Goal: Navigation & Orientation: Understand site structure

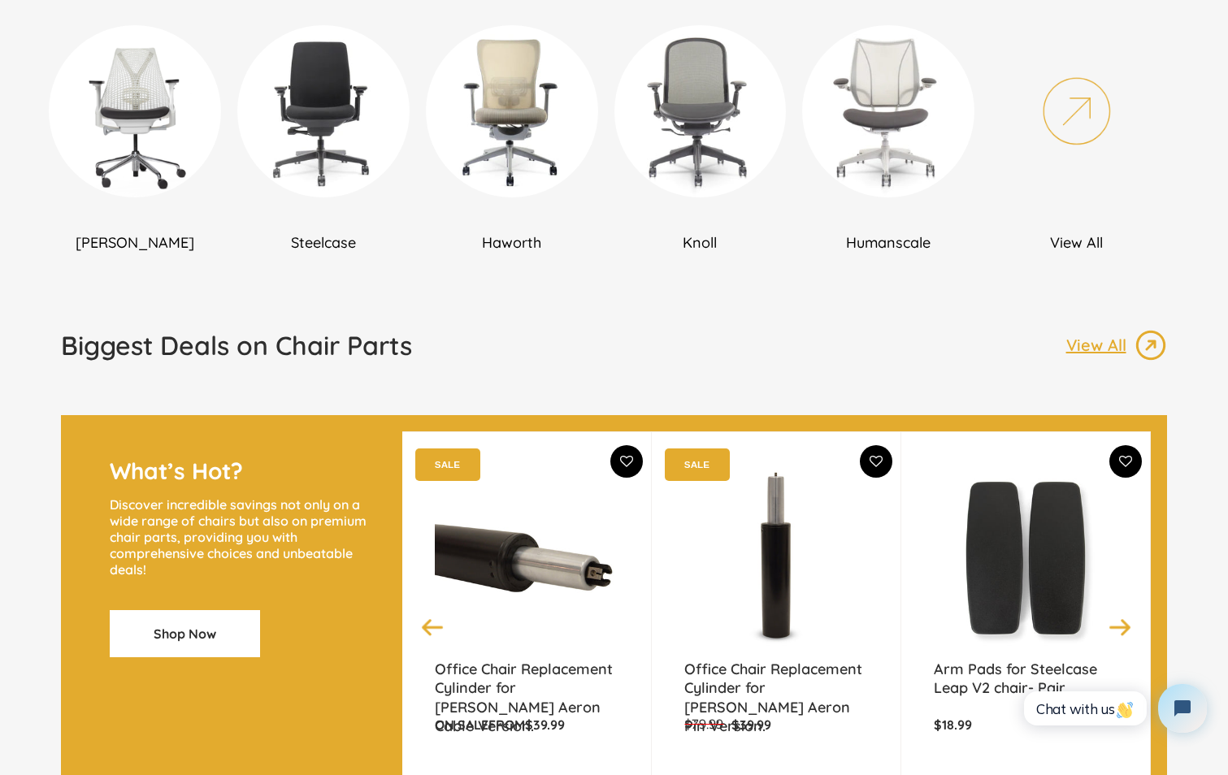
scroll to position [650, 0]
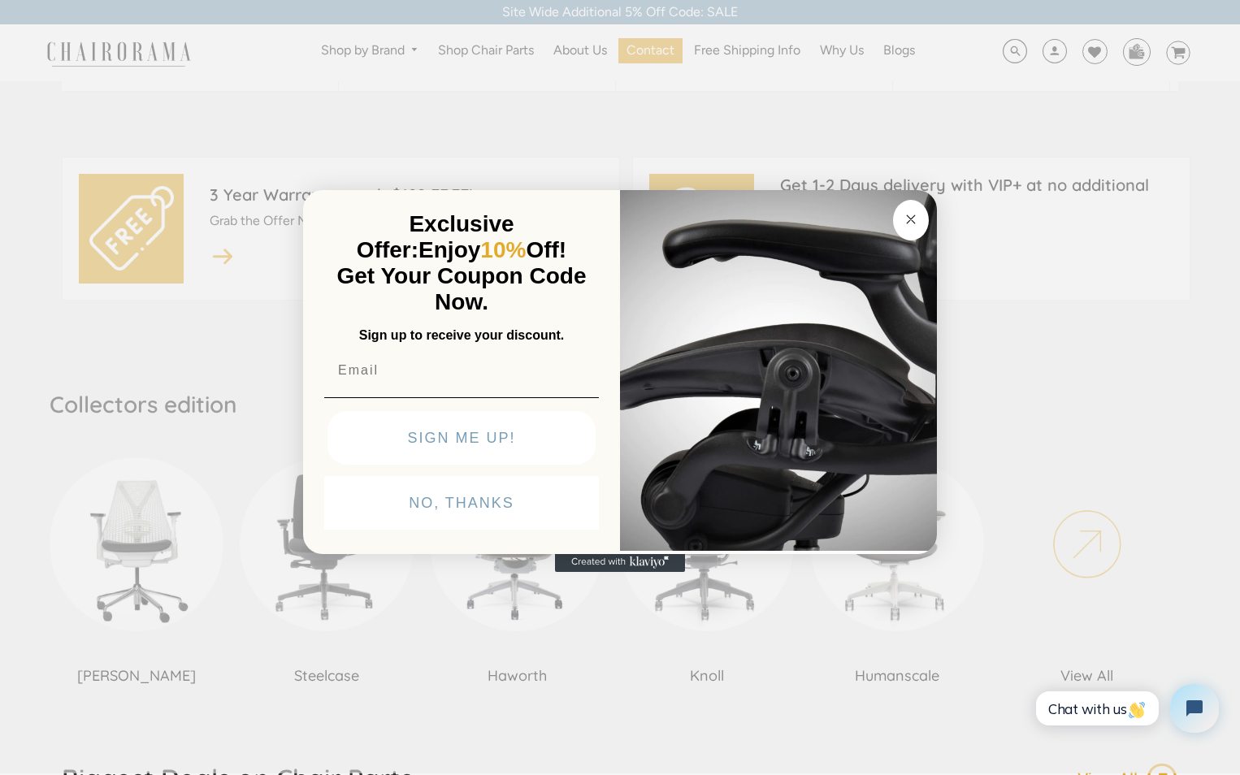
click at [910, 219] on icon "Close dialog" at bounding box center [911, 219] width 8 height 8
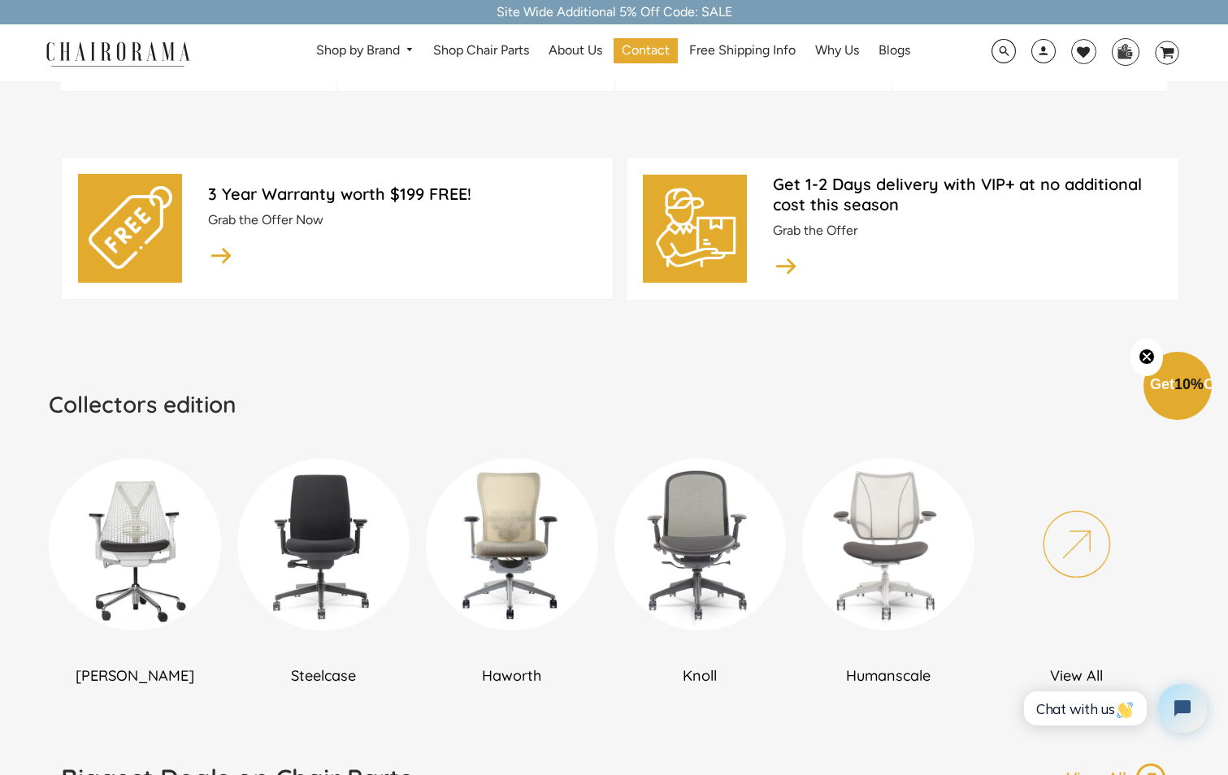
scroll to position [0, 0]
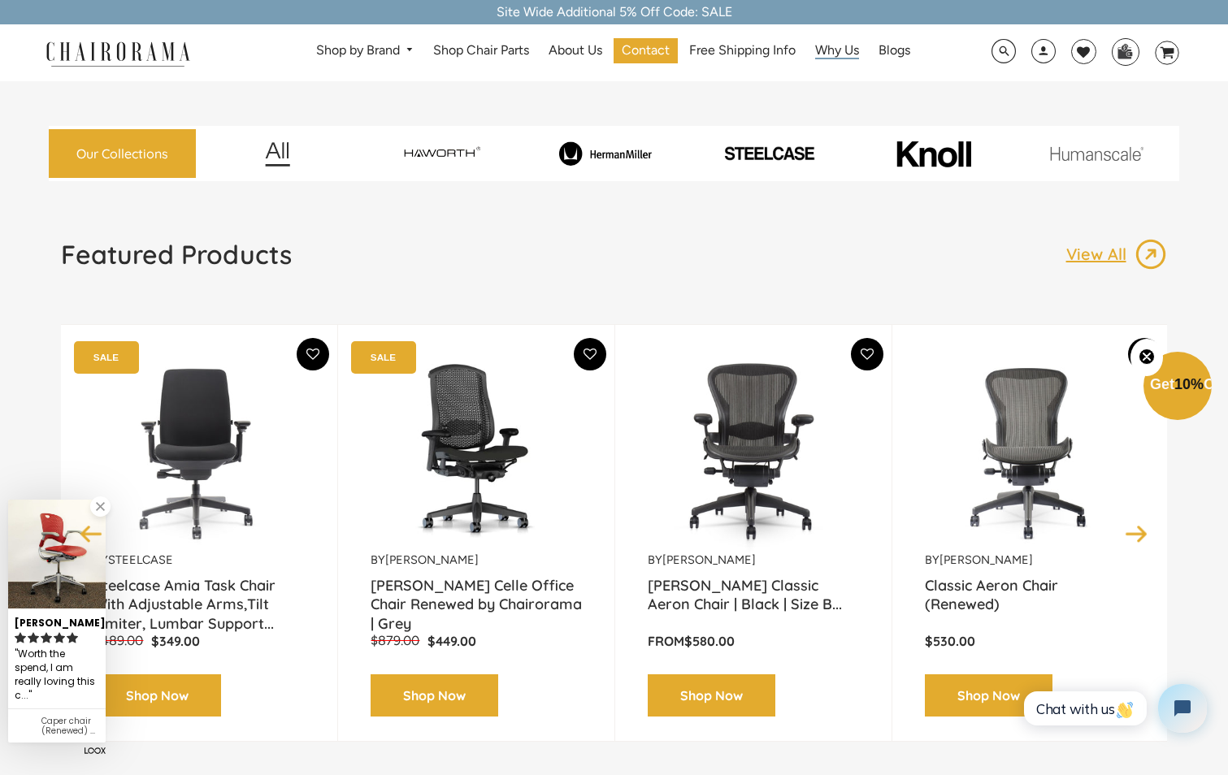
click at [846, 50] on span "Why Us" at bounding box center [837, 50] width 44 height 17
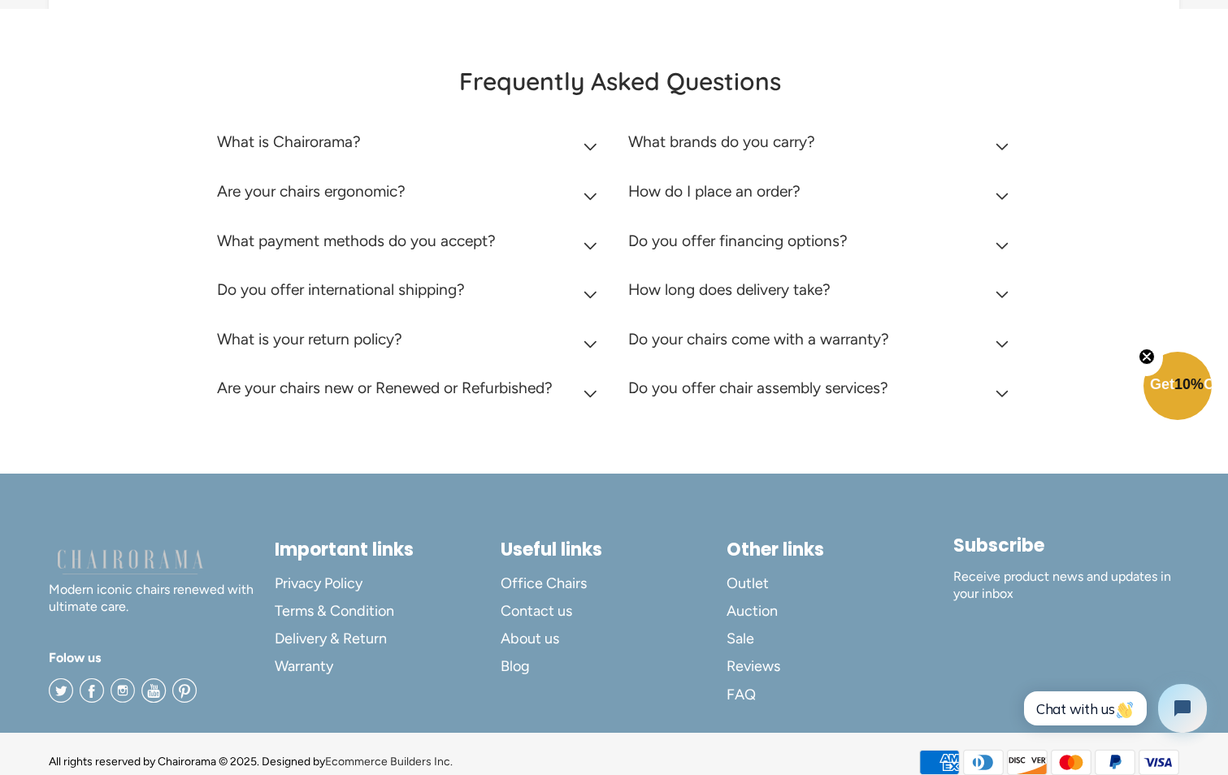
scroll to position [1129, 0]
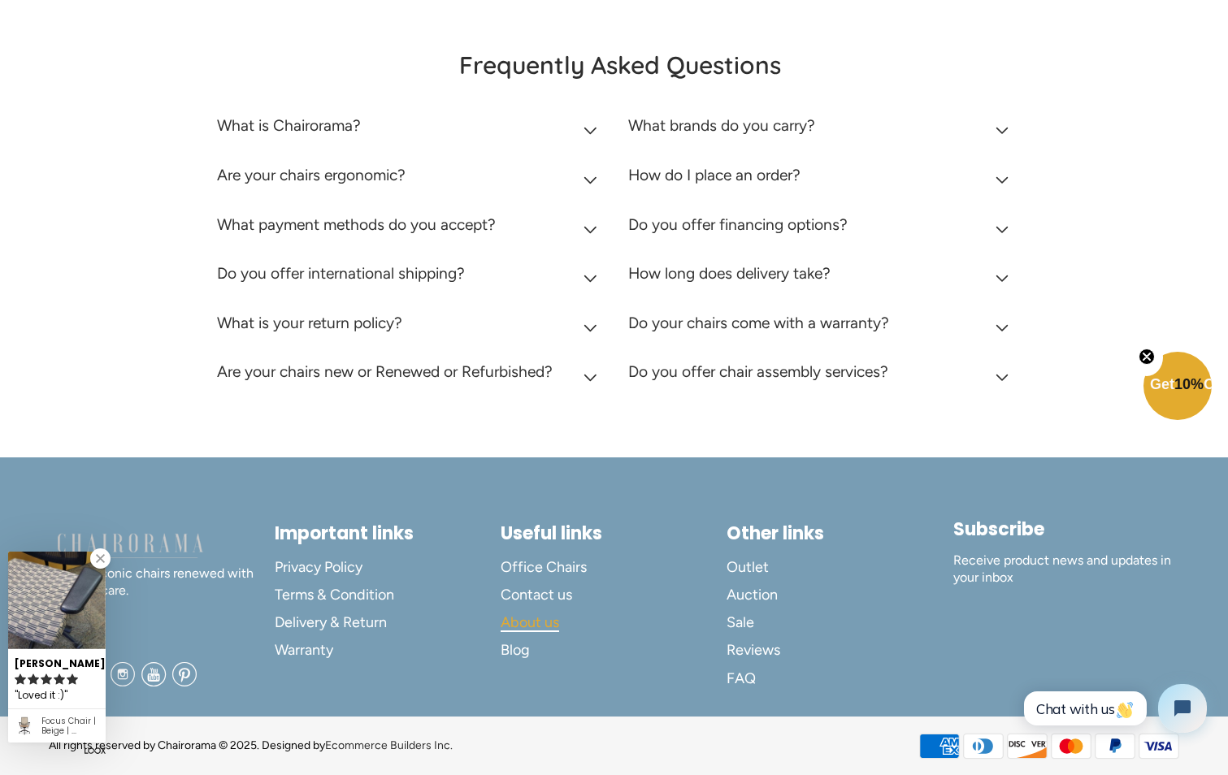
click at [524, 621] on span "About us" at bounding box center [530, 623] width 59 height 19
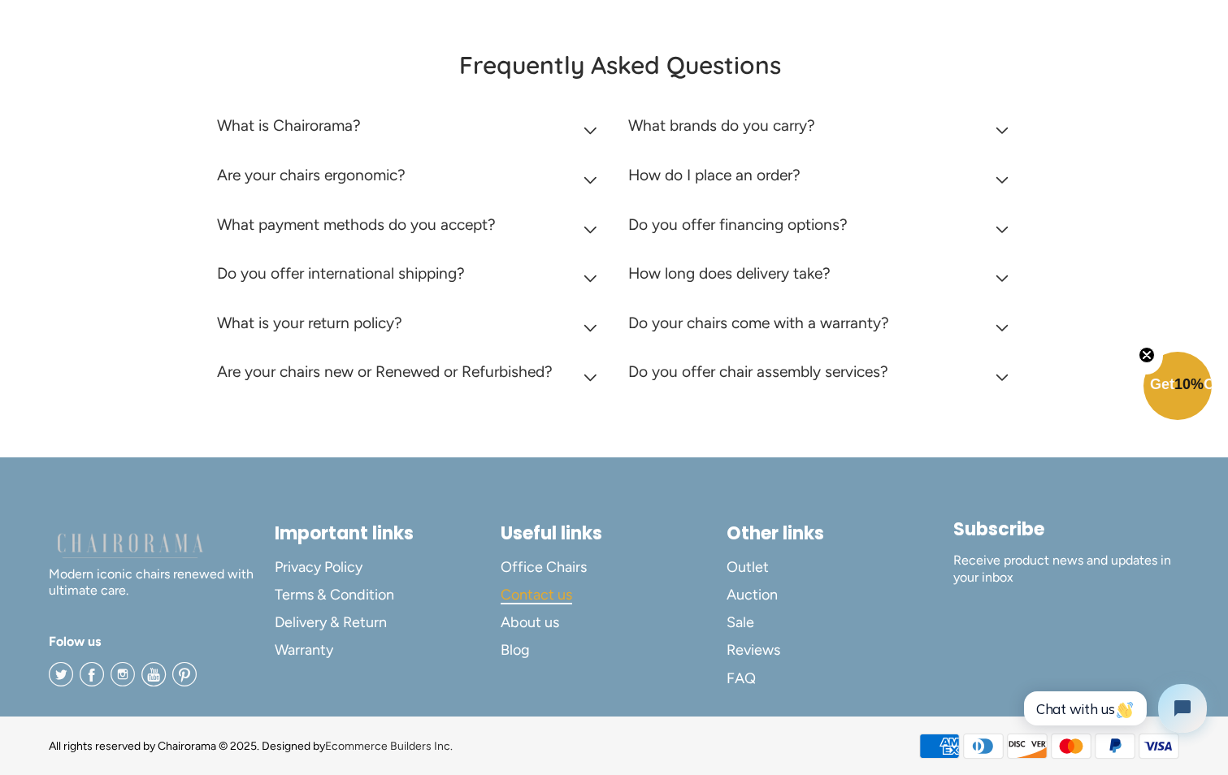
click at [532, 595] on span "Contact us" at bounding box center [537, 595] width 72 height 19
